Goal: Task Accomplishment & Management: Manage account settings

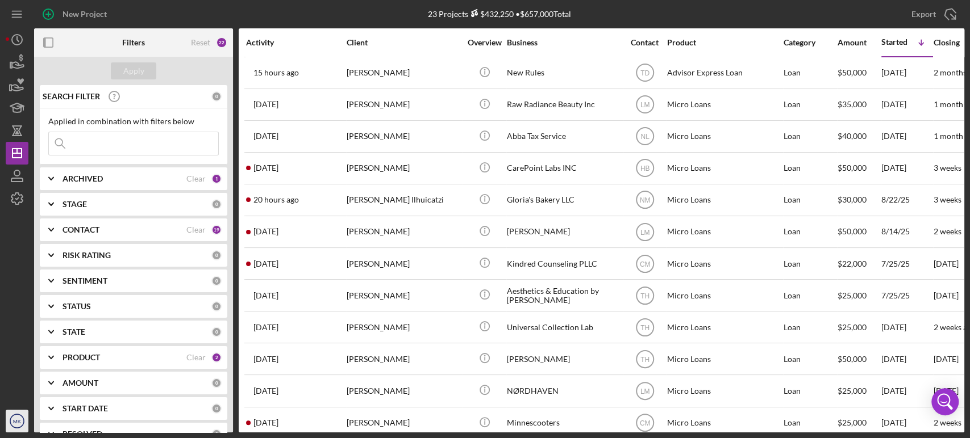
click at [15, 422] on text "MK" at bounding box center [17, 422] width 9 height 6
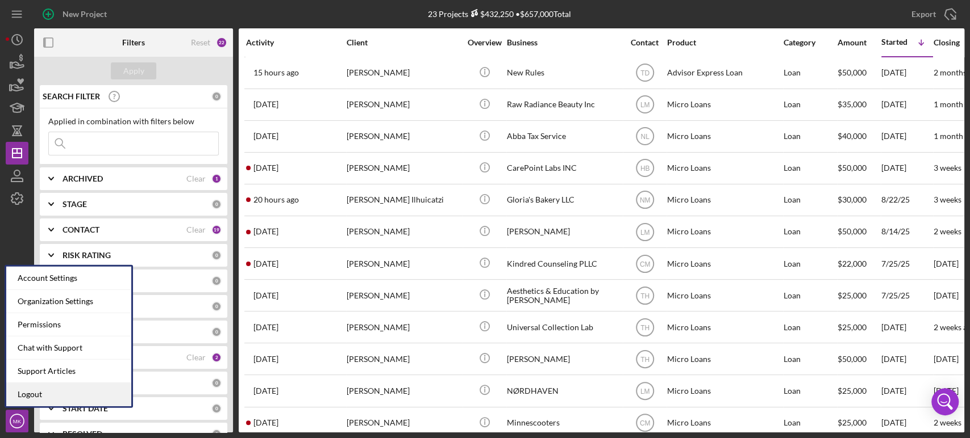
click at [30, 399] on link "Logout" at bounding box center [68, 394] width 125 height 23
